Goal: Check status: Check status

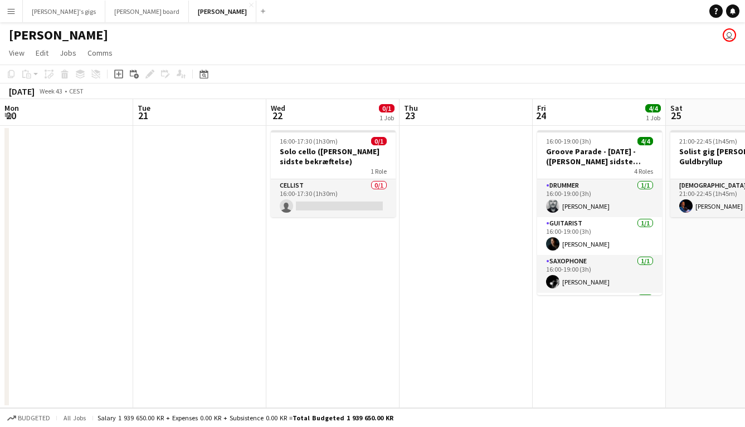
scroll to position [0, 269]
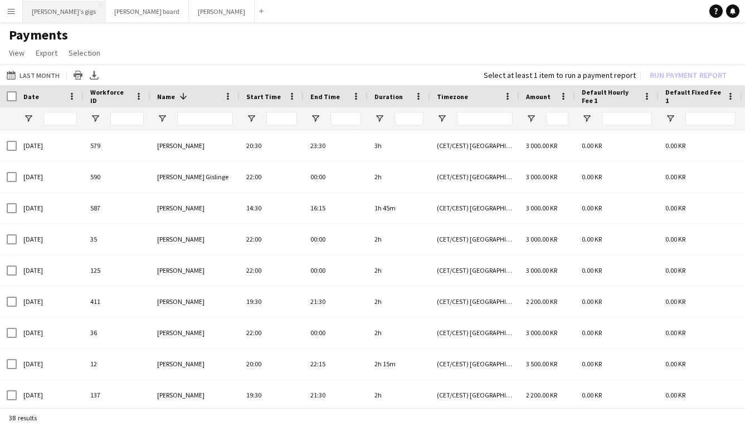
click at [58, 17] on button "[PERSON_NAME]'s gigs Close" at bounding box center [64, 12] width 82 height 22
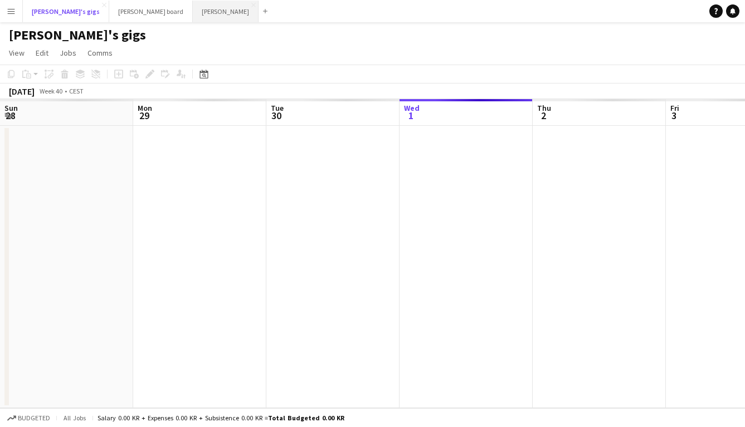
scroll to position [0, 266]
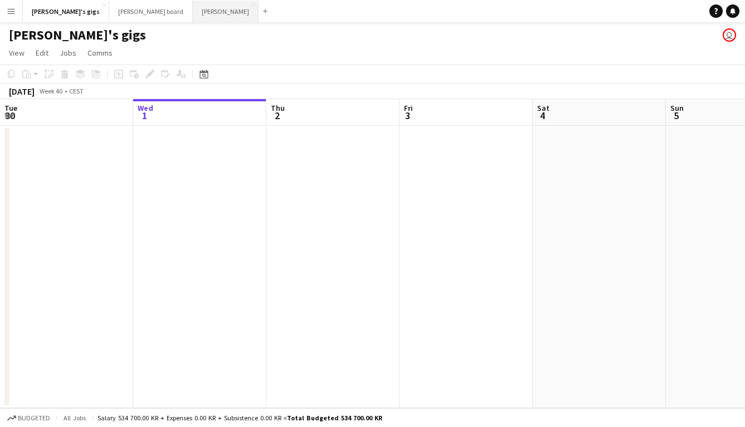
click at [193, 15] on button "Asger Gigs Close" at bounding box center [226, 12] width 66 height 22
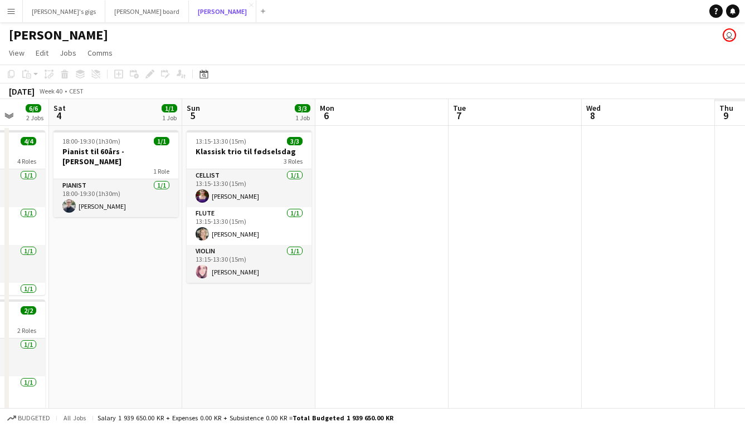
scroll to position [0, 360]
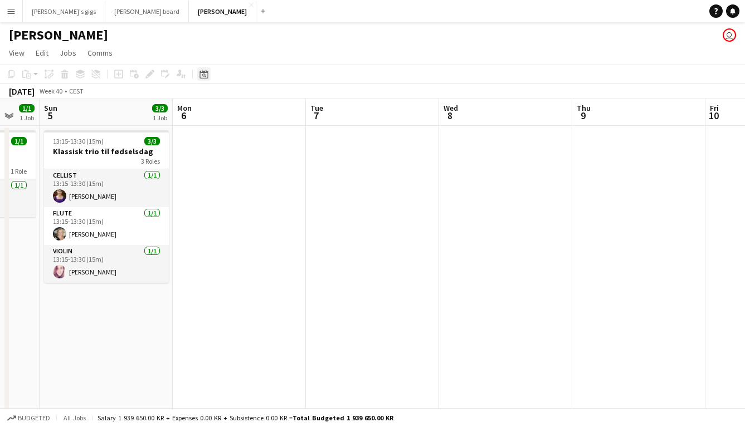
click at [204, 77] on icon "Date picker" at bounding box center [203, 74] width 9 height 9
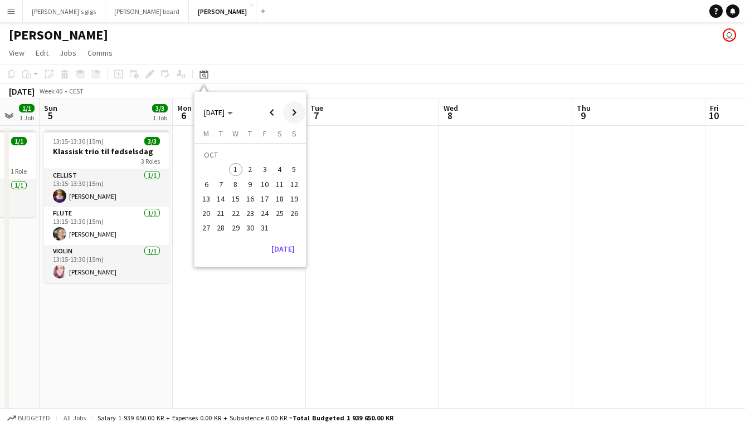
click at [294, 120] on span "Next month" at bounding box center [294, 112] width 22 height 22
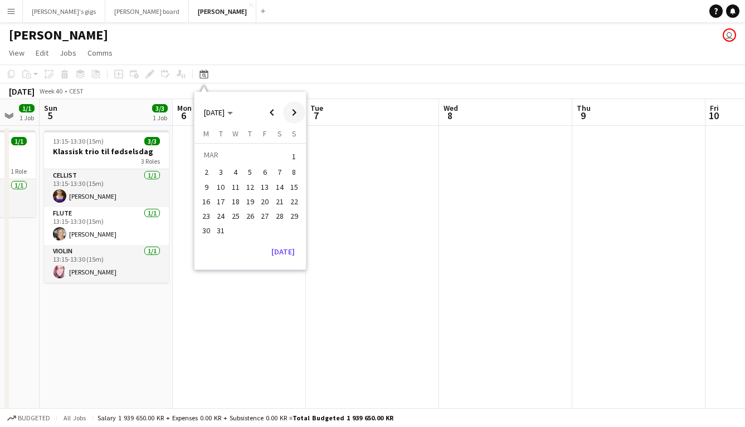
click at [294, 120] on span "Next month" at bounding box center [294, 112] width 22 height 22
click at [203, 172] on span "1" at bounding box center [205, 169] width 13 height 13
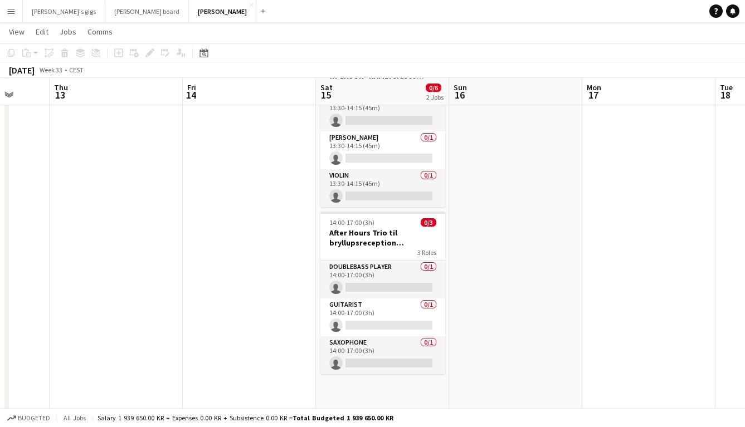
scroll to position [0, 0]
